Goal: Navigation & Orientation: Find specific page/section

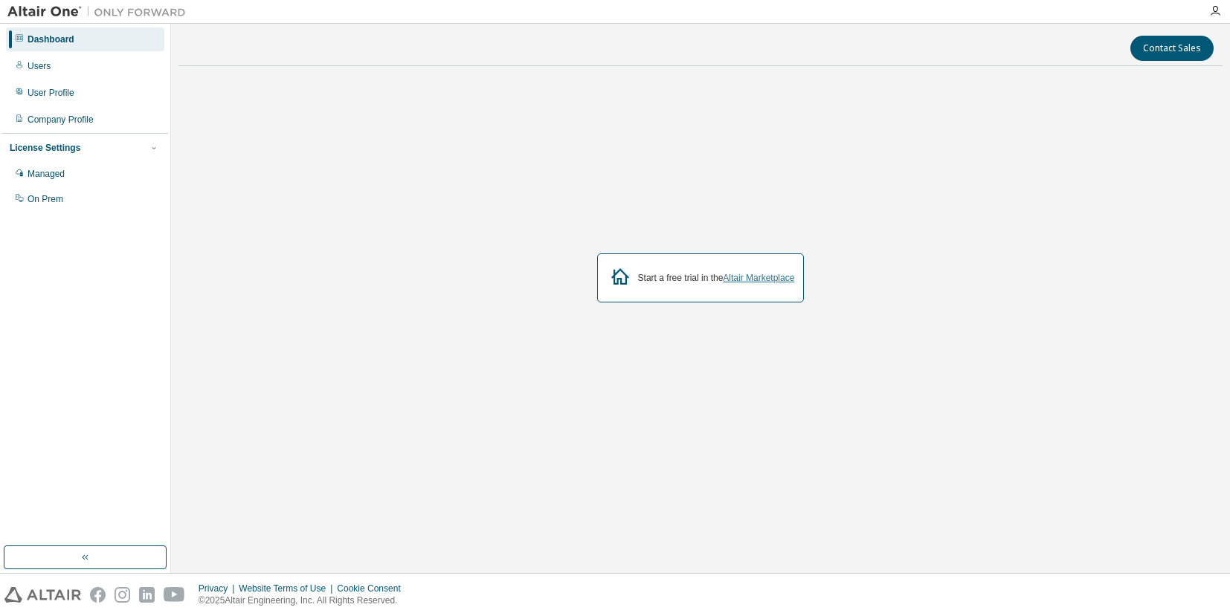
click at [754, 280] on link "Altair Marketplace" at bounding box center [758, 278] width 71 height 10
